Goal: Task Accomplishment & Management: Use online tool/utility

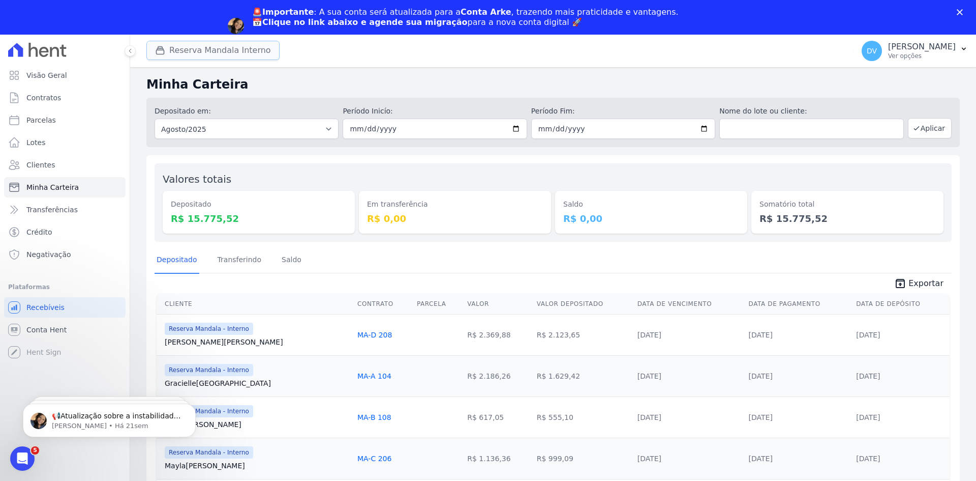
click at [219, 46] on button "Reserva Mandala Interno" at bounding box center [212, 50] width 133 height 19
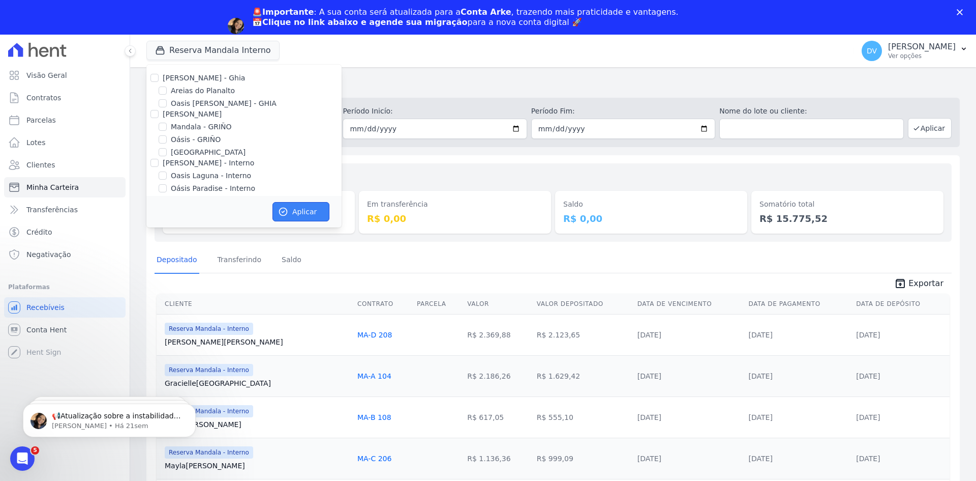
click at [300, 209] on button "Aplicar" at bounding box center [301, 211] width 57 height 19
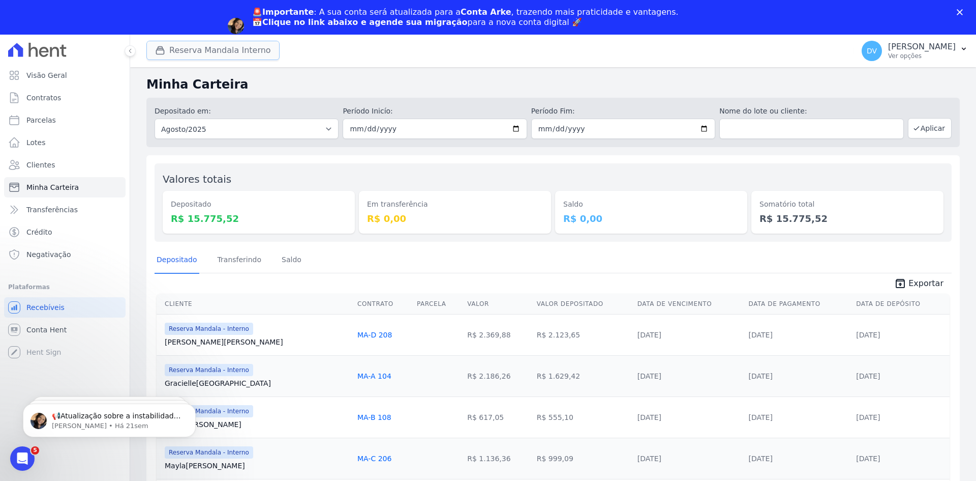
click at [212, 45] on button "Reserva Mandala Interno" at bounding box center [212, 50] width 133 height 19
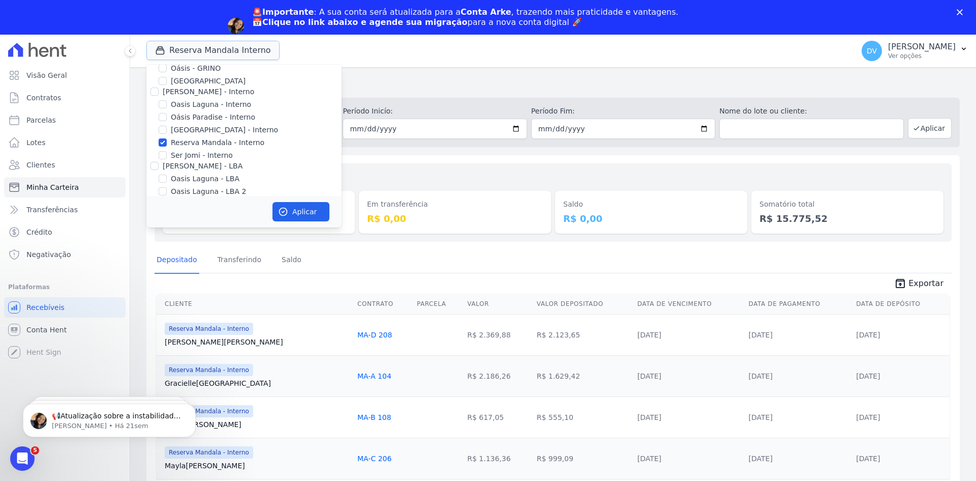
scroll to position [80, 0]
click at [163, 90] on div at bounding box center [163, 95] width 8 height 10
click at [164, 93] on input "Oasis Laguna - Interno" at bounding box center [163, 95] width 8 height 8
checkbox input "true"
click at [162, 133] on input "Reserva Mandala - Interno" at bounding box center [163, 133] width 8 height 8
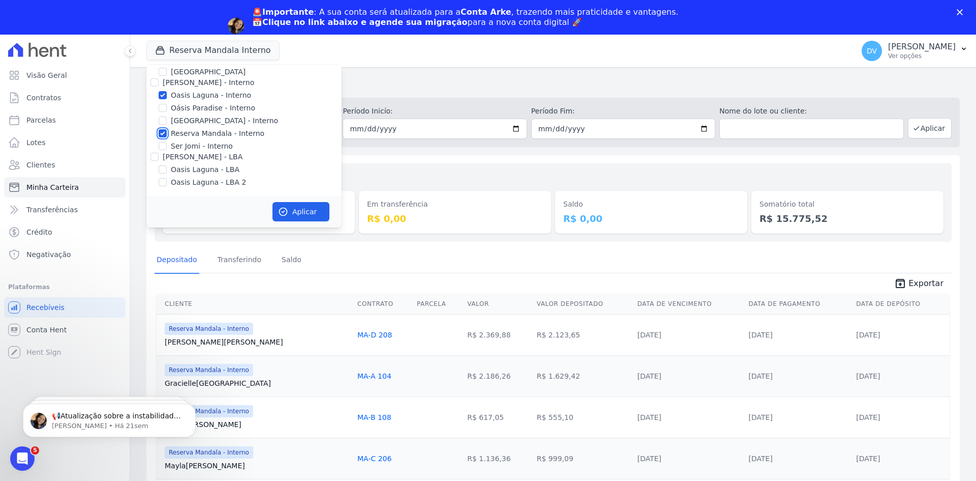
checkbox input "false"
click at [291, 211] on button "Aplicar" at bounding box center [301, 211] width 57 height 19
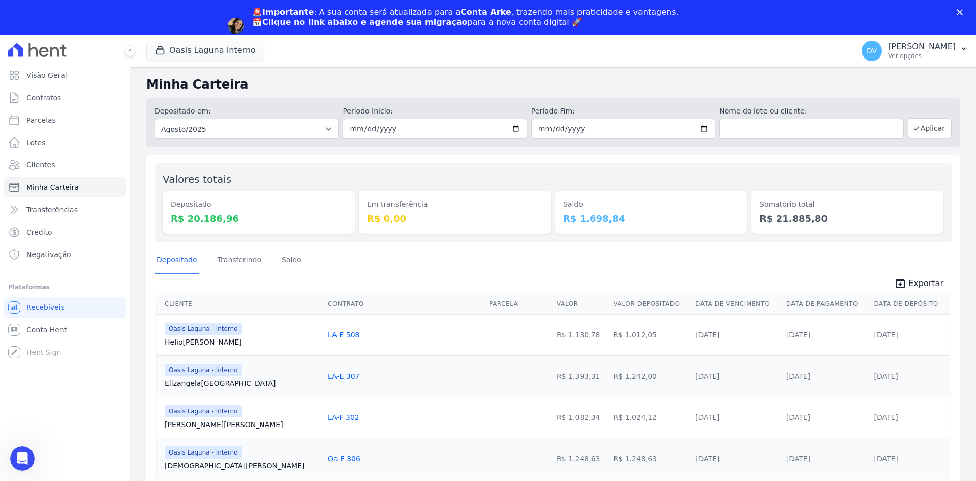
scroll to position [0, 0]
click at [202, 46] on button "Oasis Laguna Interno" at bounding box center [205, 50] width 118 height 19
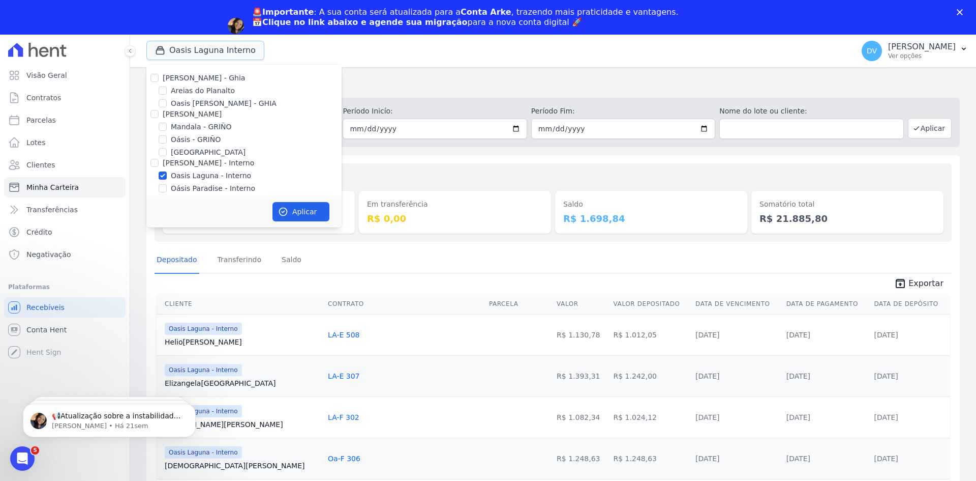
scroll to position [51, 0]
click at [162, 123] on input "Oasis Laguna - Interno" at bounding box center [163, 125] width 8 height 8
checkbox input "false"
click at [163, 148] on input "[GEOGRAPHIC_DATA] - Interno" at bounding box center [163, 150] width 8 height 8
checkbox input "true"
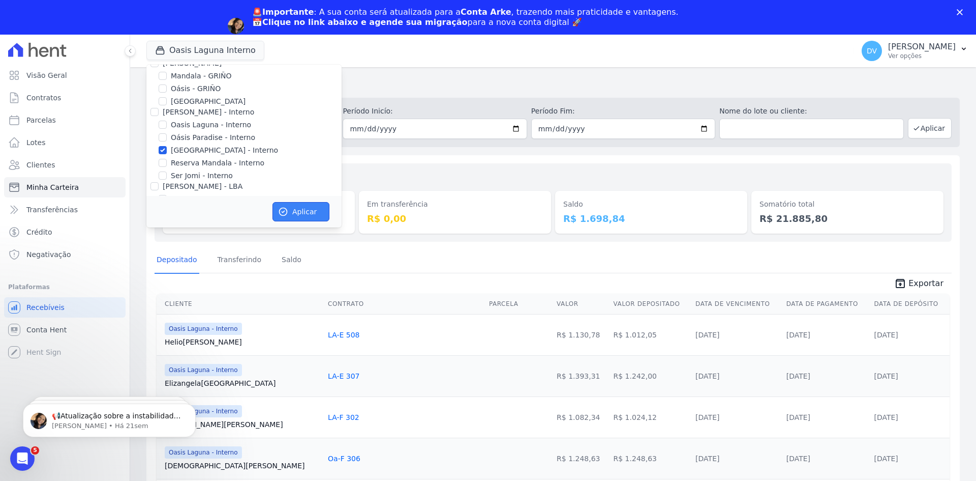
click at [297, 207] on button "Aplicar" at bounding box center [301, 211] width 57 height 19
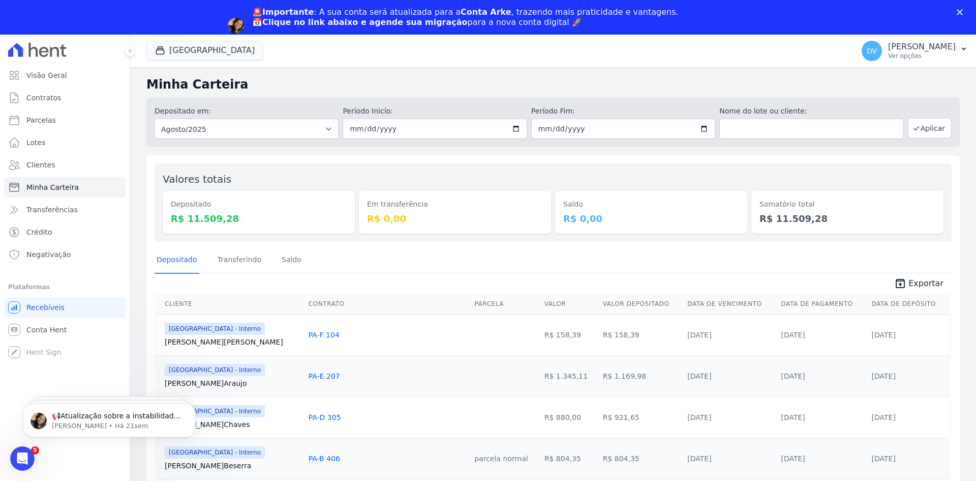
scroll to position [0, 0]
